Goal: Task Accomplishment & Management: Complete application form

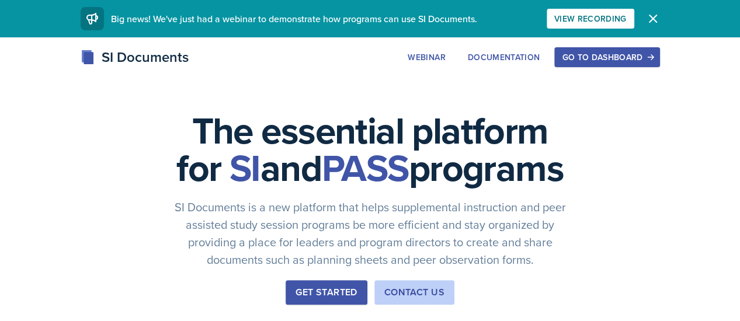
click at [652, 53] on div "Go to Dashboard" at bounding box center [607, 57] width 90 height 9
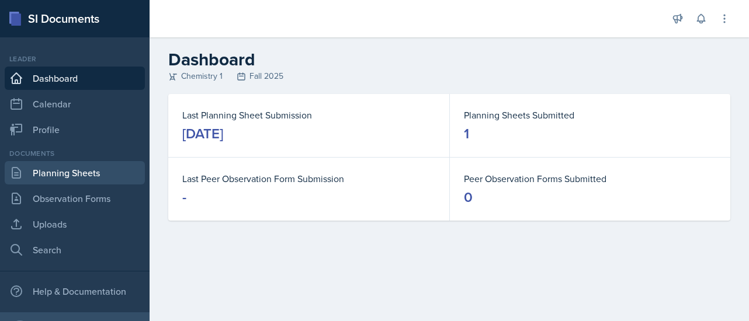
click at [95, 169] on link "Planning Sheets" at bounding box center [75, 172] width 140 height 23
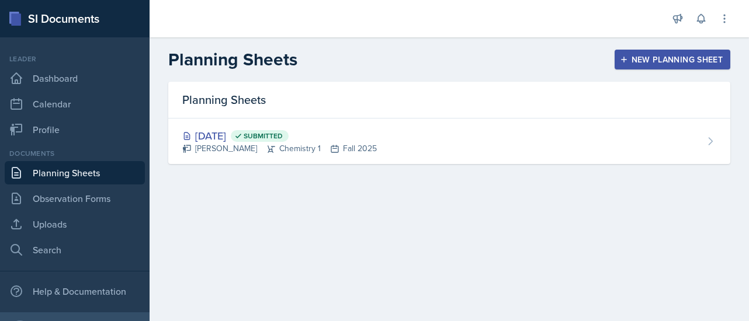
click at [638, 60] on div "New Planning Sheet" at bounding box center [672, 59] width 100 height 9
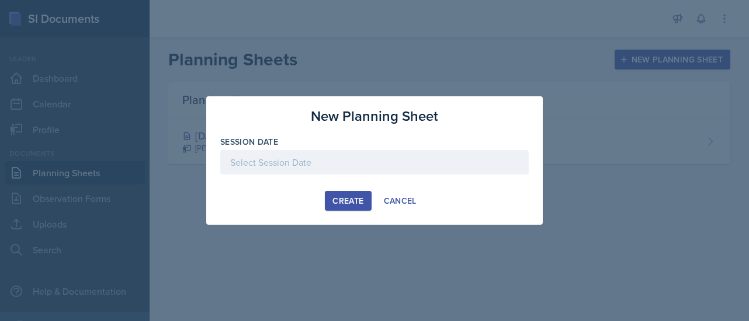
click at [339, 162] on div at bounding box center [374, 162] width 308 height 25
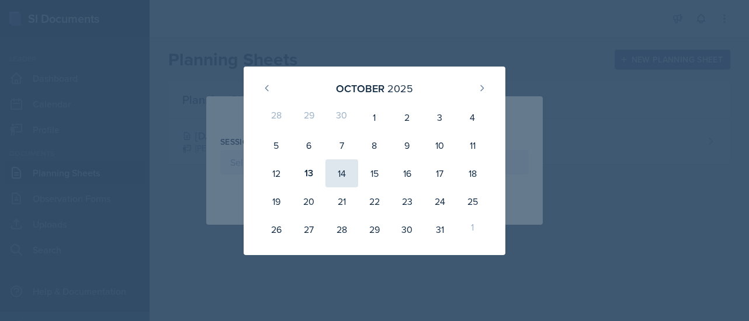
click at [343, 172] on div "14" at bounding box center [341, 173] width 33 height 28
type input "[DATE]"
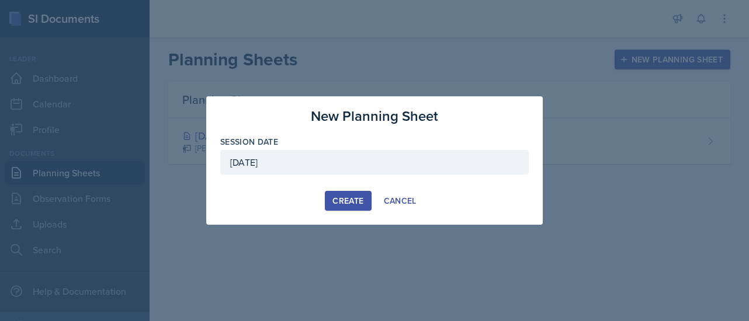
click at [350, 202] on div "Create" at bounding box center [347, 200] width 31 height 9
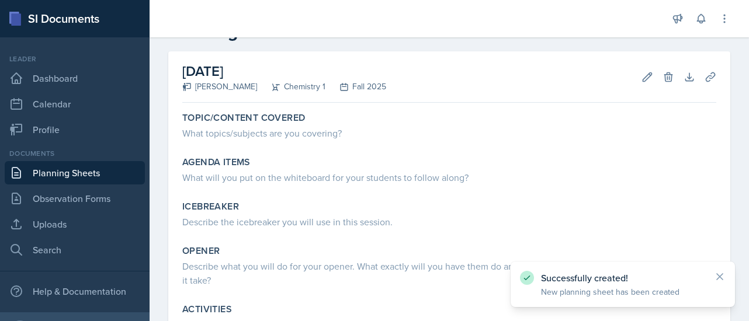
scroll to position [46, 0]
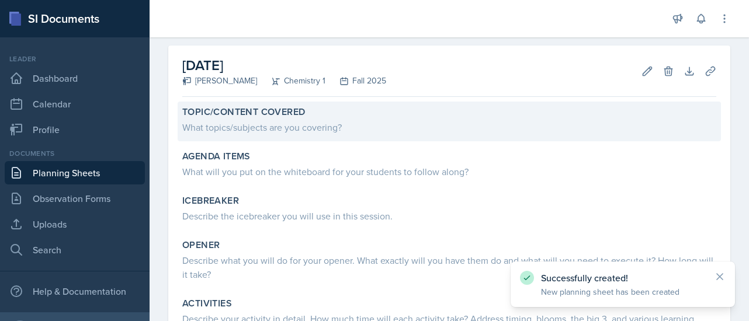
click at [296, 122] on div "What topics/subjects are you covering?" at bounding box center [449, 127] width 534 height 14
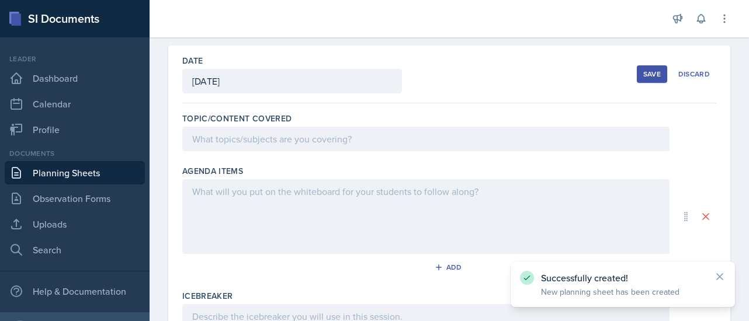
click at [221, 183] on div at bounding box center [425, 216] width 487 height 75
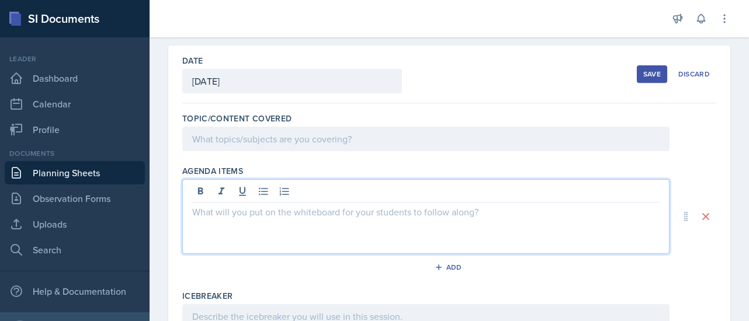
click at [238, 138] on p at bounding box center [425, 139] width 467 height 14
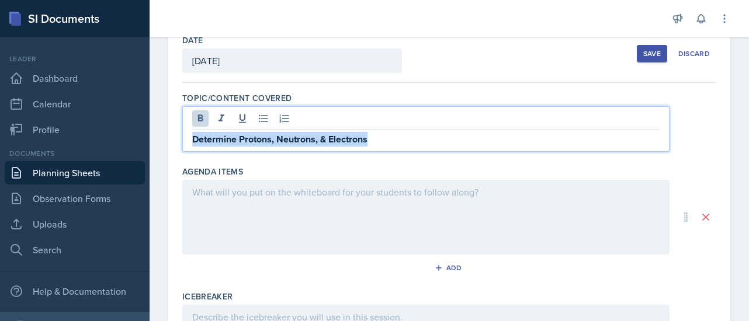
drag, startPoint x: 375, startPoint y: 141, endPoint x: 184, endPoint y: 140, distance: 191.0
click at [184, 140] on div "Determine Protons, Neutrons, & Electrons" at bounding box center [425, 129] width 487 height 46
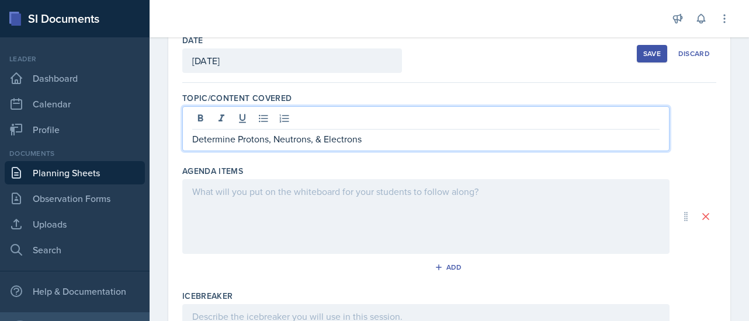
click at [384, 139] on p "Determine Protons, Neutrons, & Electrons" at bounding box center [425, 139] width 467 height 14
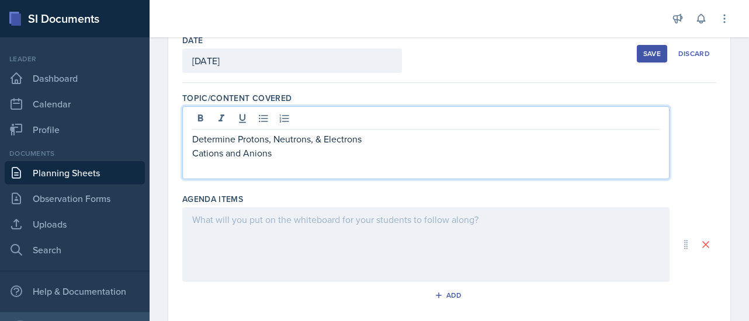
click at [197, 162] on p at bounding box center [425, 167] width 467 height 14
click at [198, 166] on strong "Determine Protons, Neutrons, & Electrons" at bounding box center [279, 167] width 175 height 13
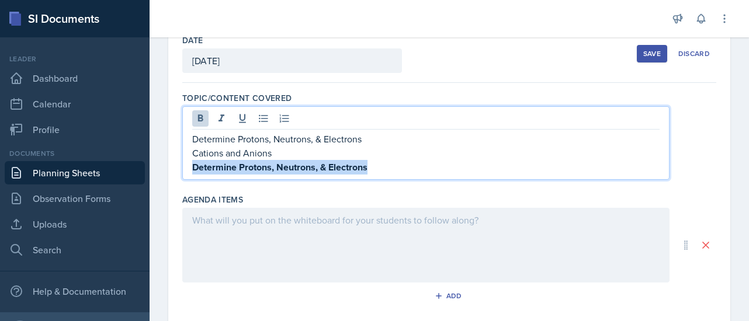
click at [198, 166] on strong "Determine Protons, Neutrons, & Electrons" at bounding box center [279, 167] width 175 height 13
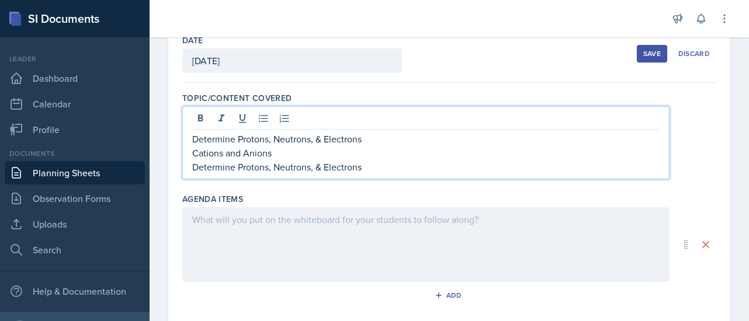
click at [381, 169] on p "Determine Protons, Neutrons, & Electrons" at bounding box center [425, 167] width 467 height 14
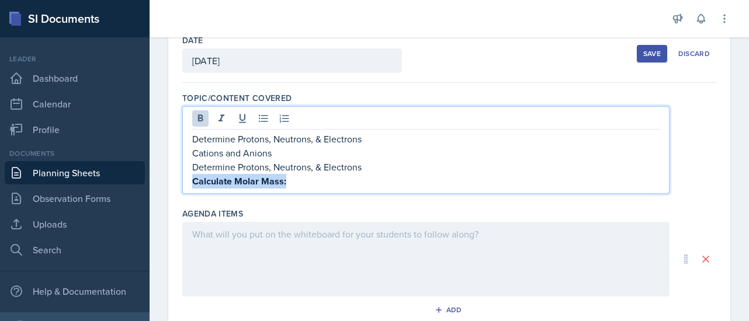
drag, startPoint x: 252, startPoint y: 177, endPoint x: 162, endPoint y: 176, distance: 90.0
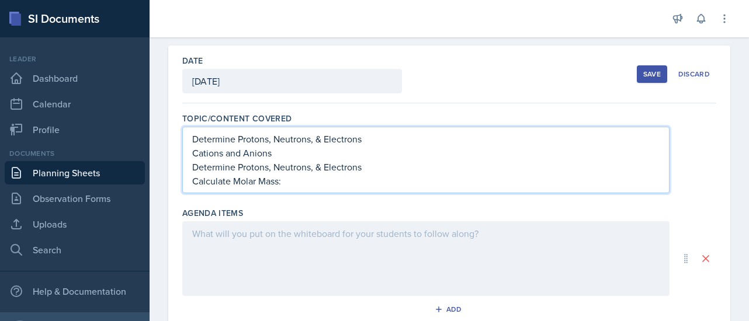
click at [300, 182] on p "Calculate Molar Mass:" at bounding box center [425, 181] width 467 height 14
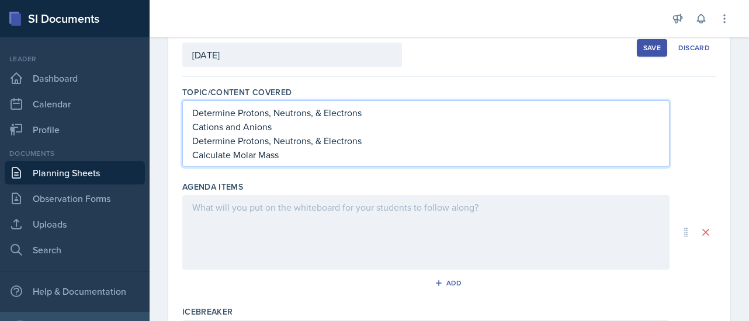
scroll to position [79, 0]
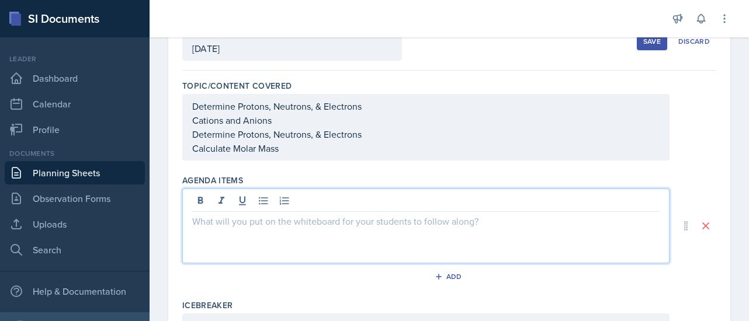
click at [238, 214] on p at bounding box center [425, 221] width 467 height 14
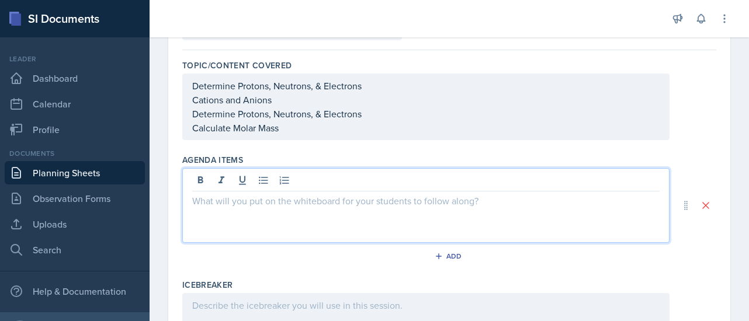
click at [201, 86] on p "Determine Protons, Neutrons, & Electrons" at bounding box center [425, 86] width 467 height 14
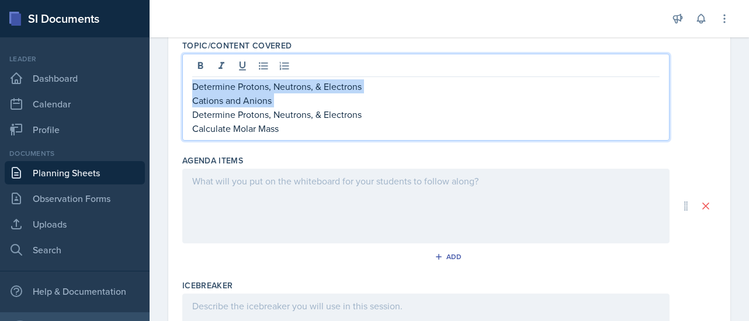
drag, startPoint x: 201, startPoint y: 86, endPoint x: 320, endPoint y: 94, distance: 119.4
click at [320, 94] on div "Determine Protons, Neutrons, & Electrons Cations and Anions Determine Protons, …" at bounding box center [425, 107] width 467 height 56
copy div "Determine Protons, Neutrons, & Electrons Cations and Anions"
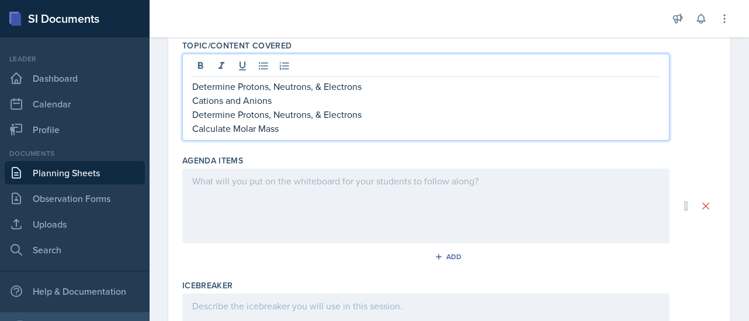
click at [201, 115] on p "Determine Protons, Neutrons, & Electrons" at bounding box center [425, 114] width 467 height 14
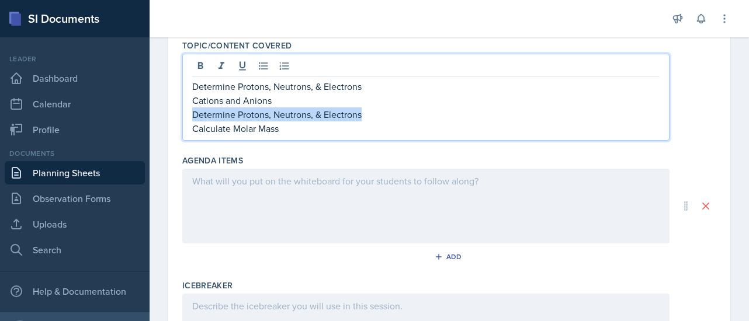
click at [201, 115] on p "Determine Protons, Neutrons, & Electrons" at bounding box center [425, 114] width 467 height 14
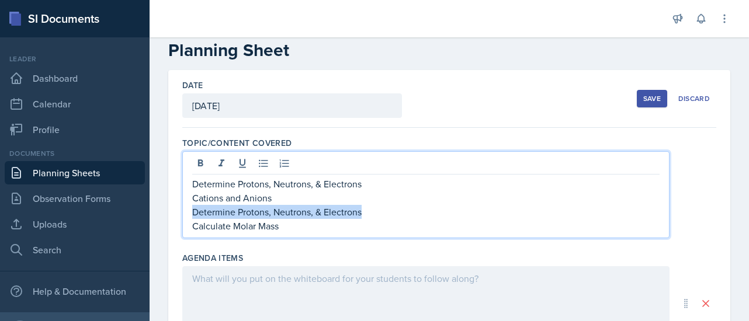
scroll to position [21, 0]
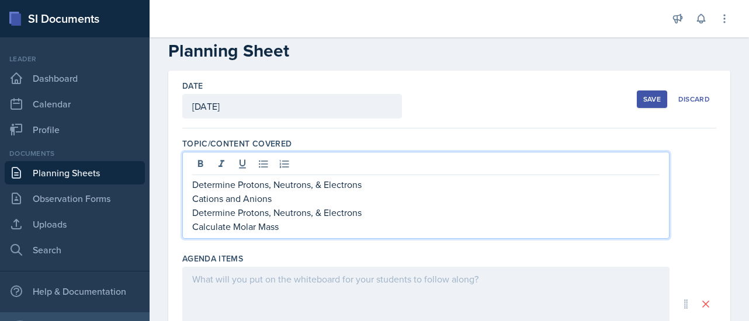
click at [314, 220] on p "Calculate Molar Mass" at bounding box center [425, 227] width 467 height 14
click at [297, 212] on p "Determine Protons, Neutrons, & Electrons" at bounding box center [425, 213] width 467 height 14
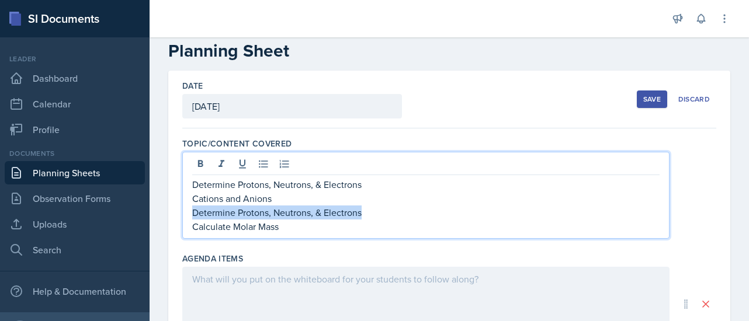
click at [297, 212] on p "Determine Protons, Neutrons, & Electrons" at bounding box center [425, 213] width 467 height 14
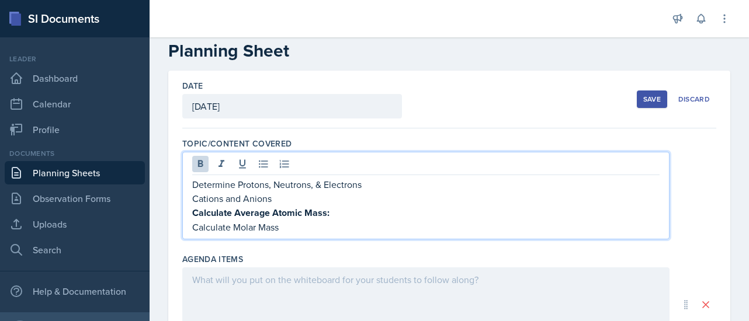
click at [298, 213] on strong "Calculate Average Atomic Mass:" at bounding box center [260, 212] width 137 height 13
click at [328, 211] on p "Calculate Average Atomic Mass:" at bounding box center [425, 213] width 467 height 14
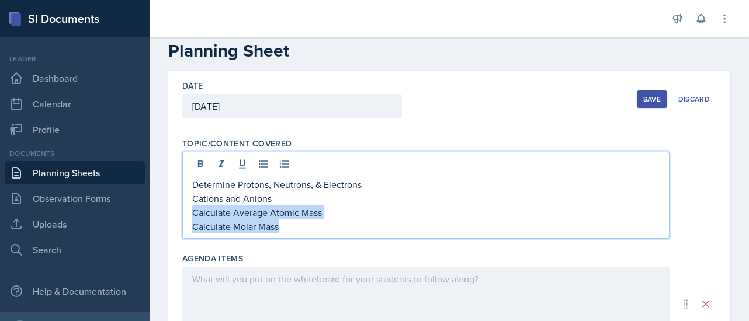
drag, startPoint x: 292, startPoint y: 230, endPoint x: 194, endPoint y: 215, distance: 99.2
click at [194, 215] on div "Determine Protons, Neutrons, & Electrons Cations and Anions Calculate Average A…" at bounding box center [425, 206] width 467 height 56
copy div "Calculate Average Atomic Mass Calculate Molar Mass"
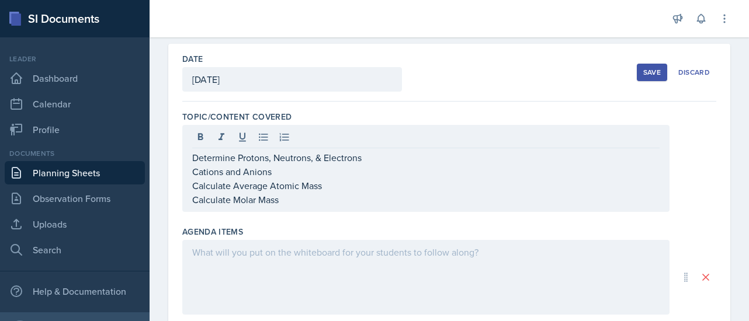
click at [277, 277] on div at bounding box center [425, 277] width 487 height 75
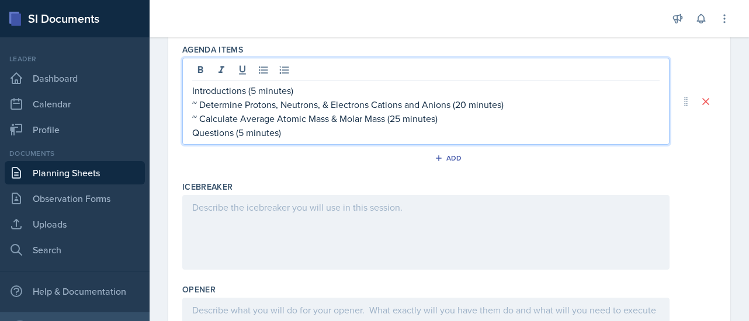
click at [255, 232] on div at bounding box center [425, 232] width 487 height 75
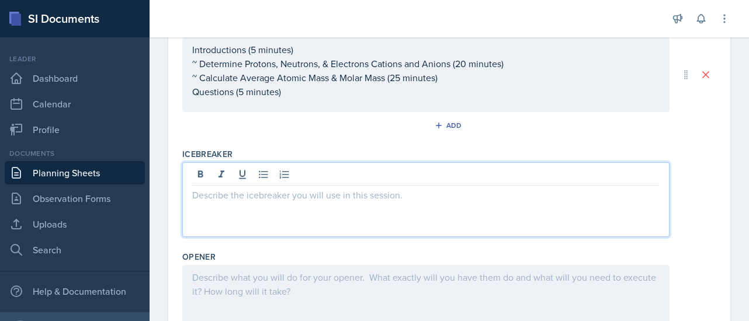
paste div
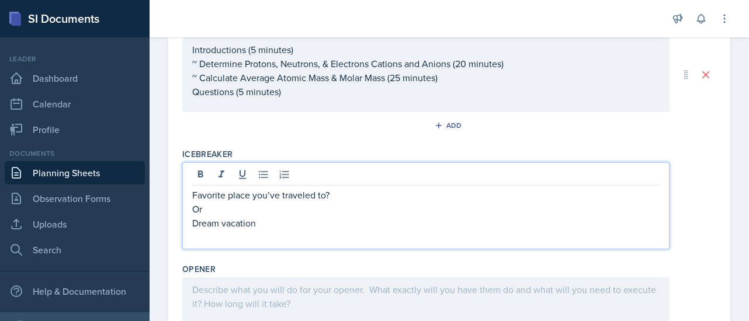
click at [192, 220] on p "Dream vacation" at bounding box center [425, 223] width 467 height 14
click at [266, 218] on p "Dream vacation" at bounding box center [425, 223] width 467 height 14
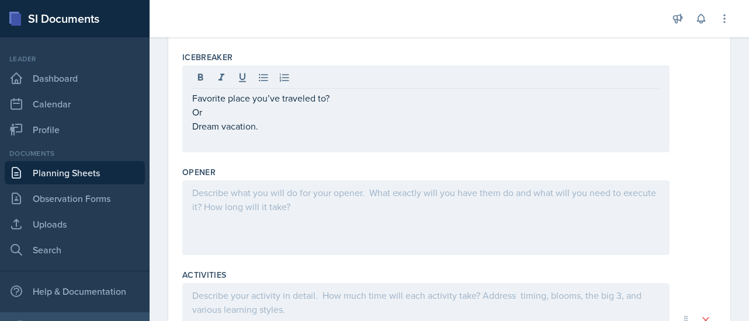
click at [245, 202] on div at bounding box center [425, 217] width 487 height 75
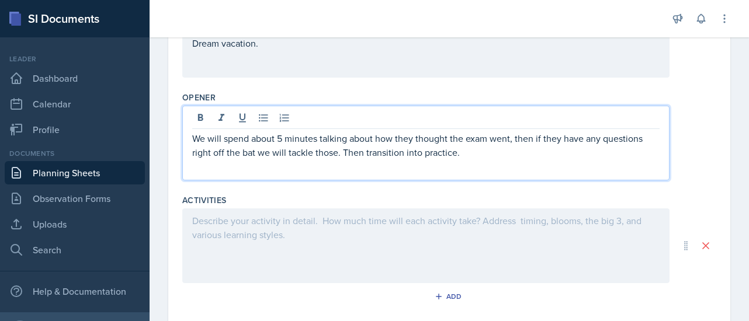
click at [338, 222] on p at bounding box center [425, 221] width 467 height 14
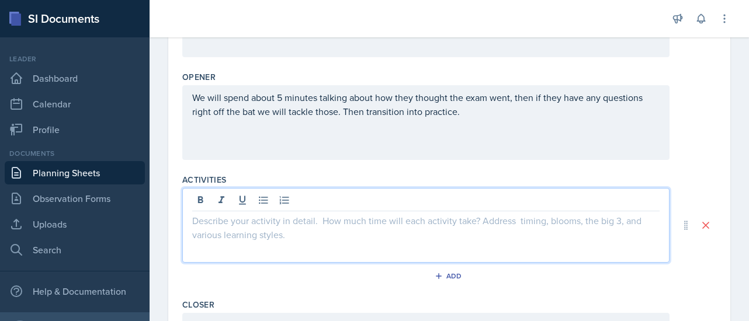
click at [338, 222] on p at bounding box center [425, 221] width 467 height 14
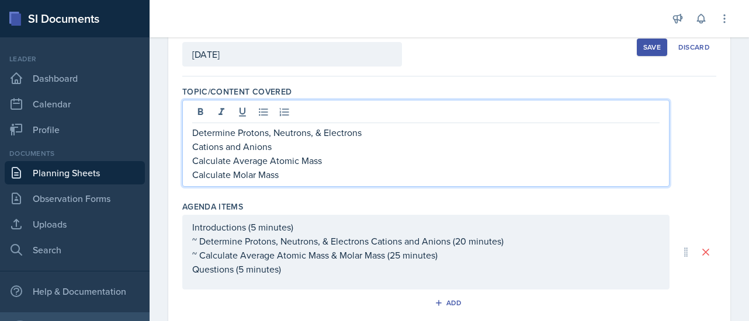
scroll to position [93, 0]
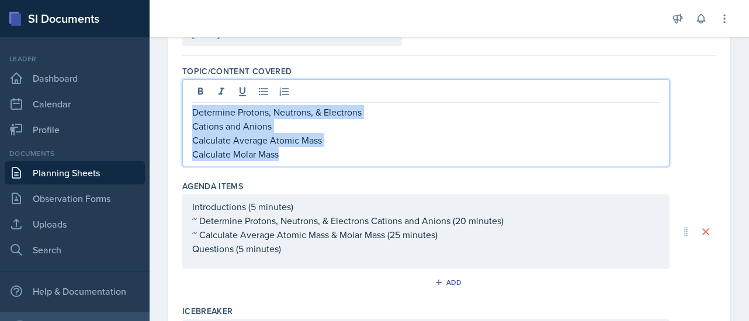
drag, startPoint x: 291, startPoint y: 158, endPoint x: 186, endPoint y: 102, distance: 119.4
click at [186, 102] on div "Determine Protons, Neutrons, & Electrons Cations and Anions Calculate Average A…" at bounding box center [425, 122] width 487 height 87
copy div "Determine Protons, Neutrons, & Electrons Cations and Anions Calculate Average A…"
click at [270, 123] on p "Cations and Anions" at bounding box center [425, 126] width 467 height 14
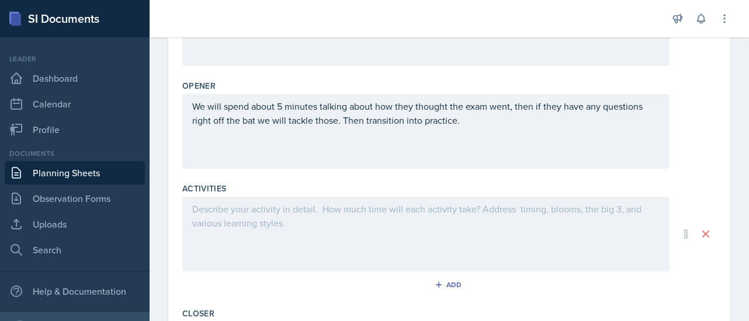
click at [231, 225] on div at bounding box center [425, 234] width 487 height 75
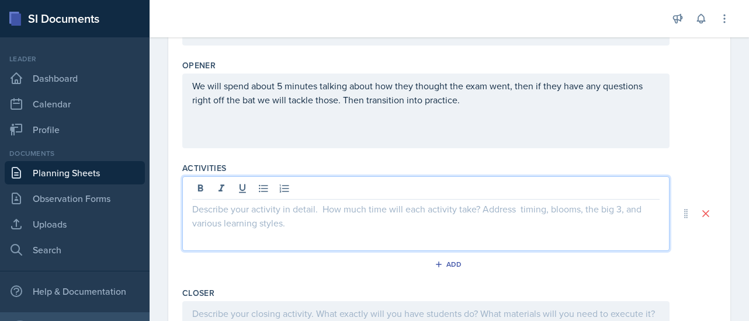
paste div
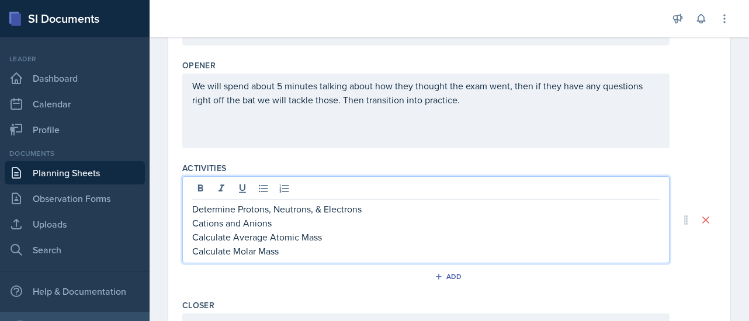
click at [195, 208] on p "Determine Protons, Neutrons, & Electrons" at bounding box center [425, 209] width 467 height 14
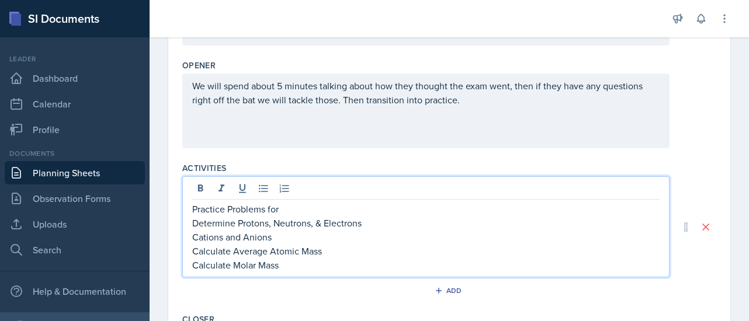
click at [363, 226] on p "Determine Protons, Neutrons, & Electrons" at bounding box center [425, 223] width 467 height 14
click at [314, 239] on p "Cations and Anions" at bounding box center [425, 237] width 467 height 14
click at [280, 235] on p "Cations and Anions" at bounding box center [425, 237] width 467 height 14
click at [280, 235] on p "Cations and Anions (2 problems )" at bounding box center [425, 237] width 467 height 14
click at [333, 249] on p "Calculate Average Atomic Mass" at bounding box center [425, 251] width 467 height 14
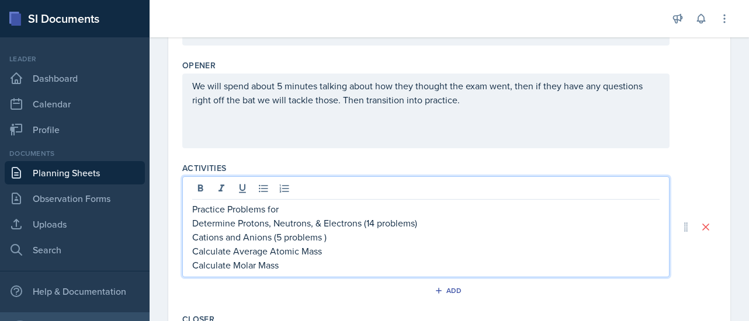
click at [371, 220] on p "Determine Protons, Neutrons, & Electrons (14 problems)" at bounding box center [425, 223] width 467 height 14
click at [353, 235] on p "Cations and Anions (5 problems )" at bounding box center [425, 237] width 467 height 14
click at [341, 249] on p "Calculate Average Atomic Mass" at bounding box center [425, 251] width 467 height 14
click at [321, 268] on p "Calculate Molar Mass" at bounding box center [425, 265] width 467 height 14
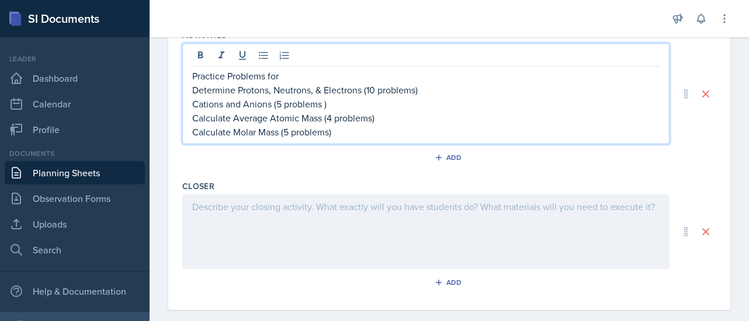
click at [280, 247] on div at bounding box center [425, 232] width 487 height 75
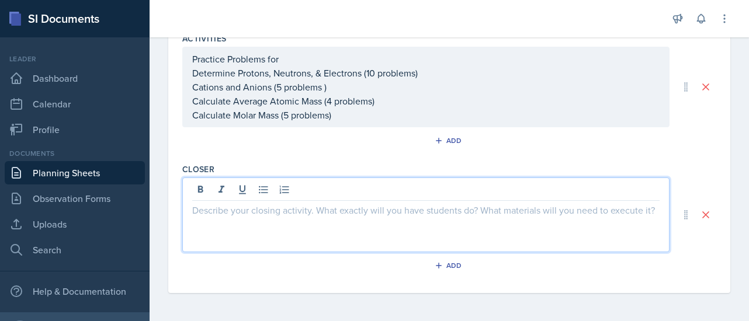
scroll to position [549, 0]
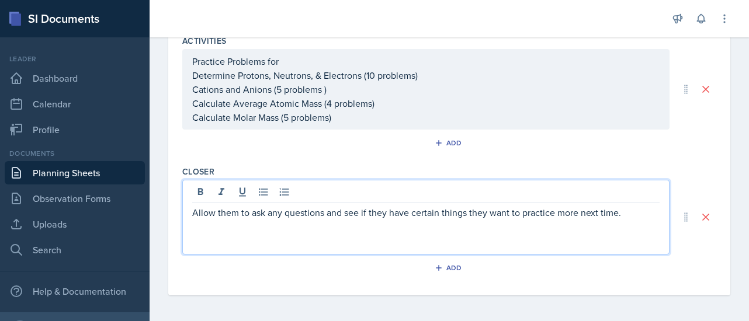
click at [428, 213] on p "Allow them to ask any questions and see if they have certain things they want t…" at bounding box center [425, 213] width 467 height 14
click at [445, 213] on p "Allow them to ask any questions and see if they have certain things they want t…" at bounding box center [425, 213] width 467 height 14
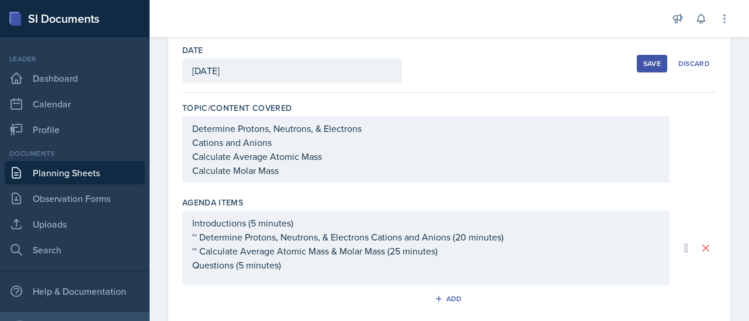
scroll to position [0, 0]
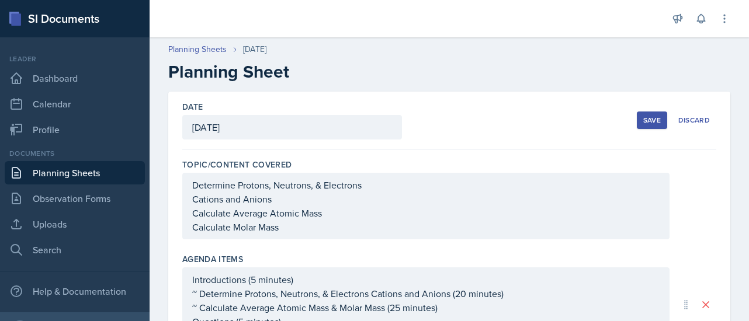
click at [643, 119] on div "Save" at bounding box center [652, 120] width 18 height 9
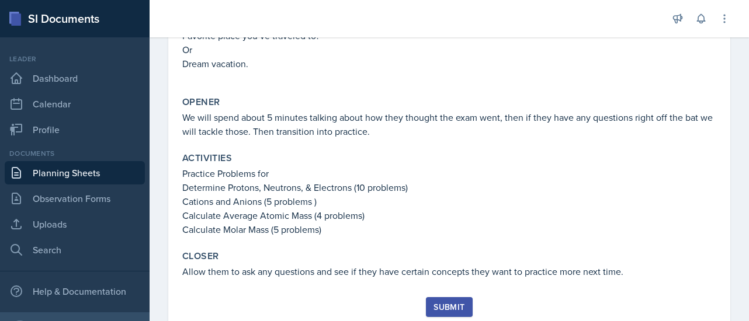
scroll to position [343, 0]
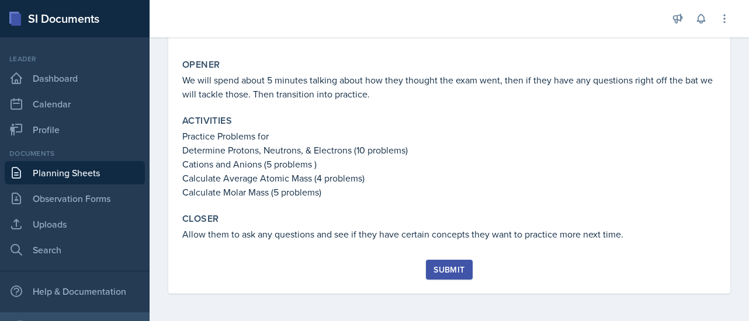
click at [446, 276] on button "Submit" at bounding box center [449, 270] width 46 height 20
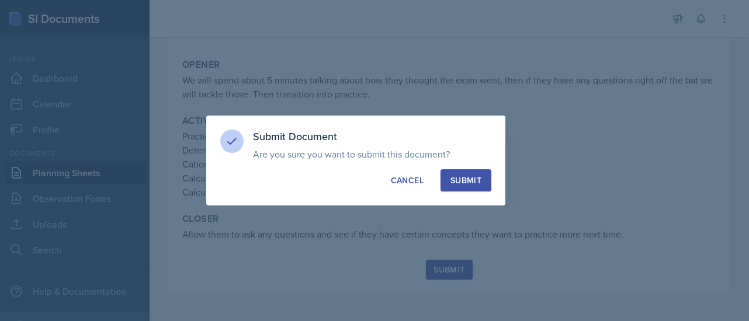
click at [470, 193] on div "Submit Document Are you sure you want to submit this document? This document wi…" at bounding box center [355, 161] width 299 height 90
click at [465, 184] on div "Submit" at bounding box center [465, 181] width 31 height 12
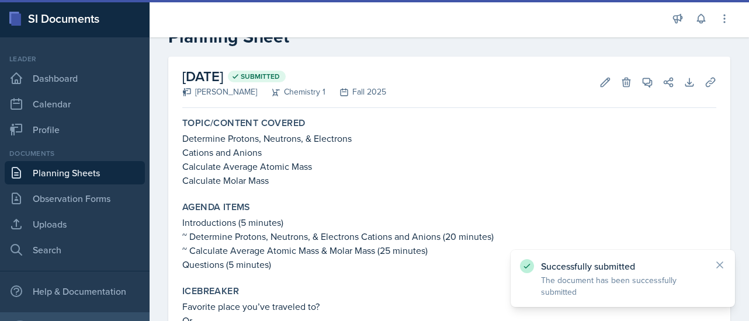
scroll to position [0, 0]
